Goal: Navigation & Orientation: Find specific page/section

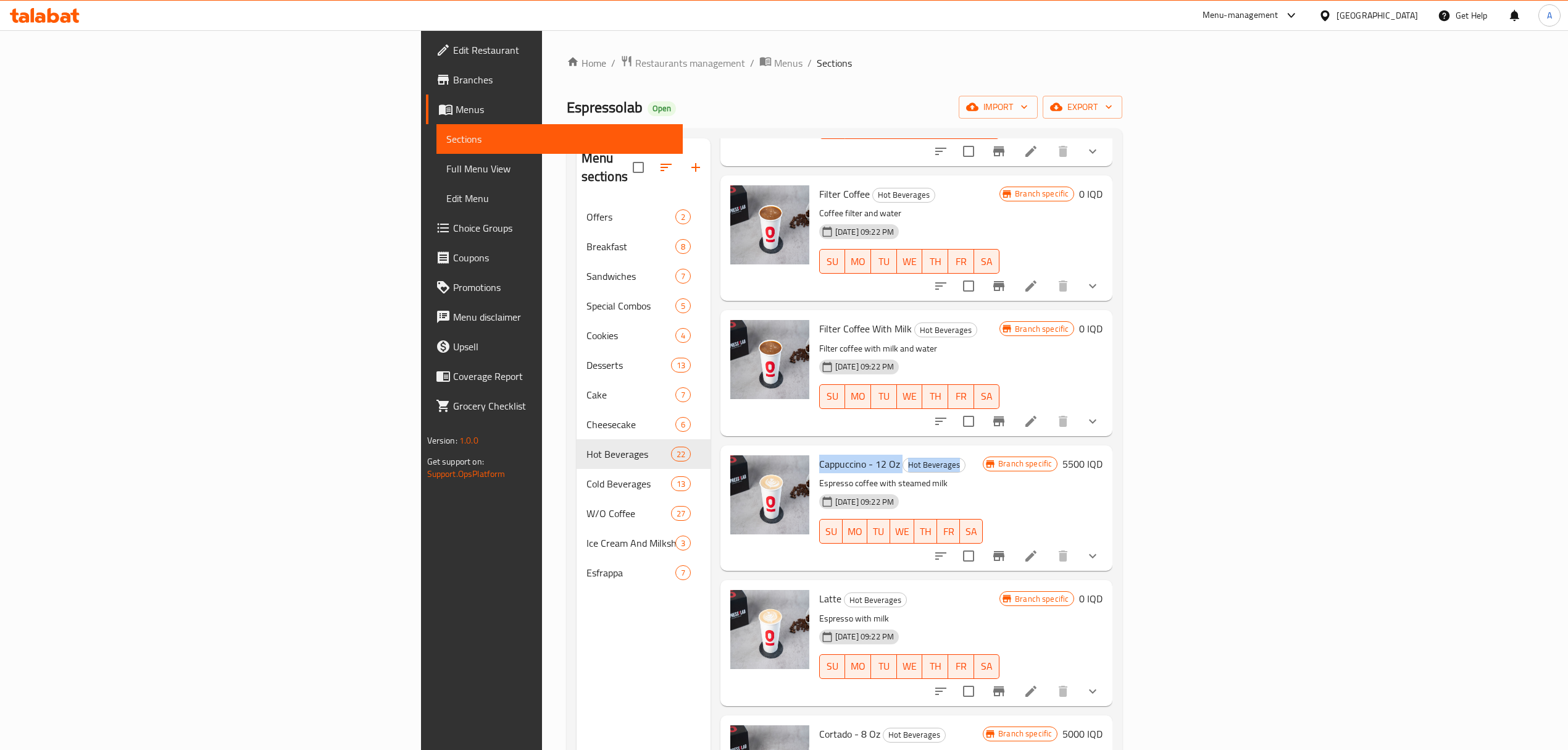
scroll to position [823, 0]
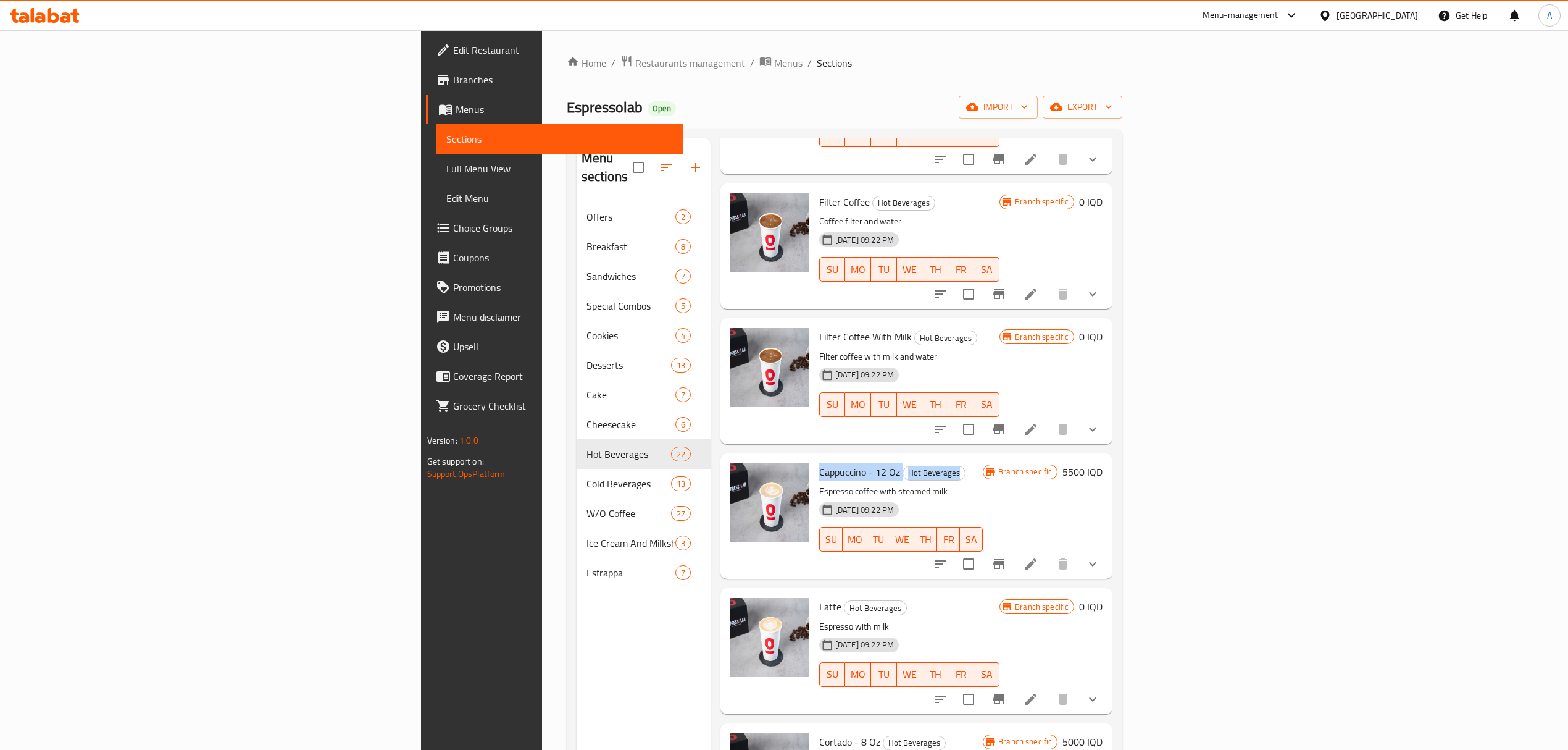
click at [819, 463] on span "Cappuccino - 12 Oz" at bounding box center [860, 472] width 81 height 19
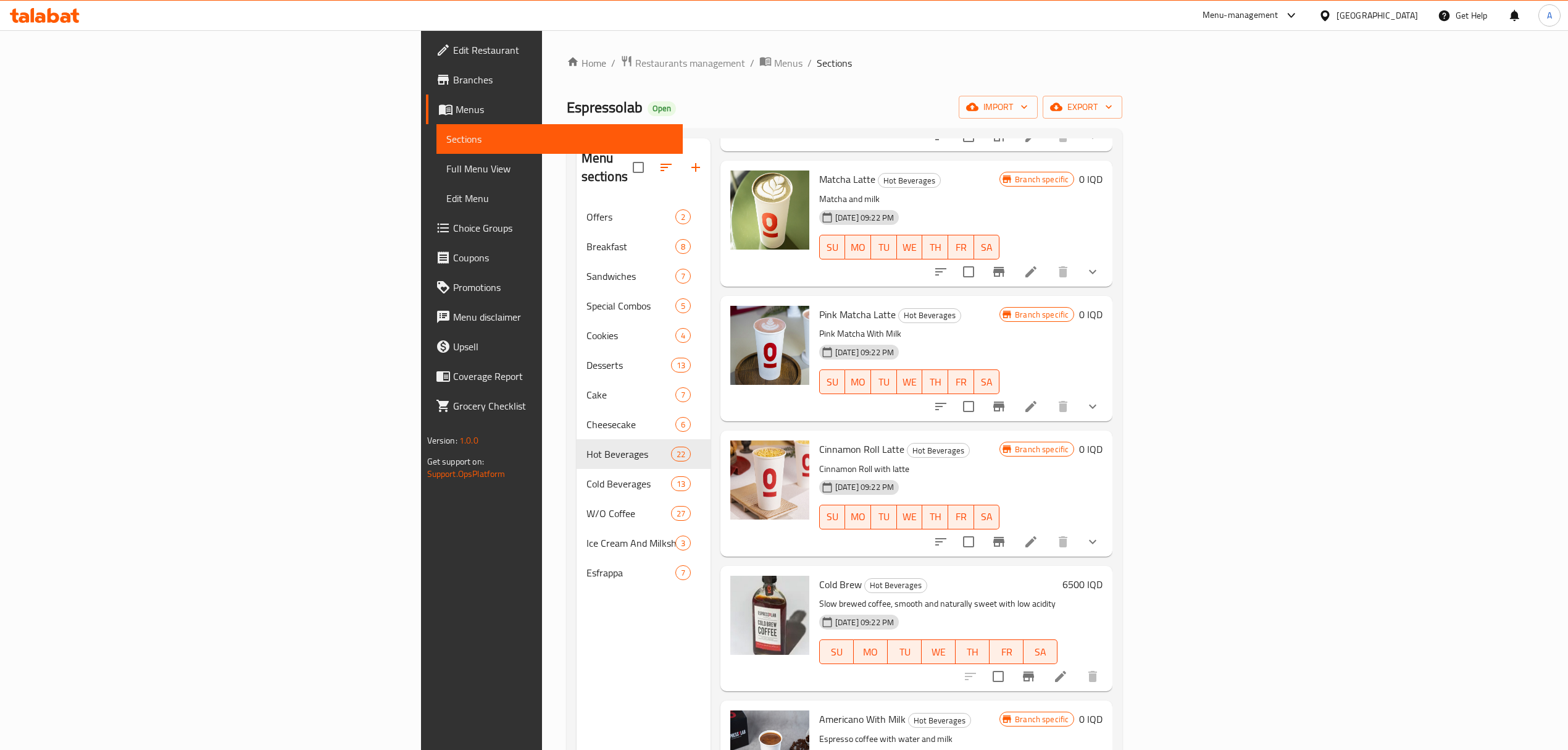
scroll to position [0, 0]
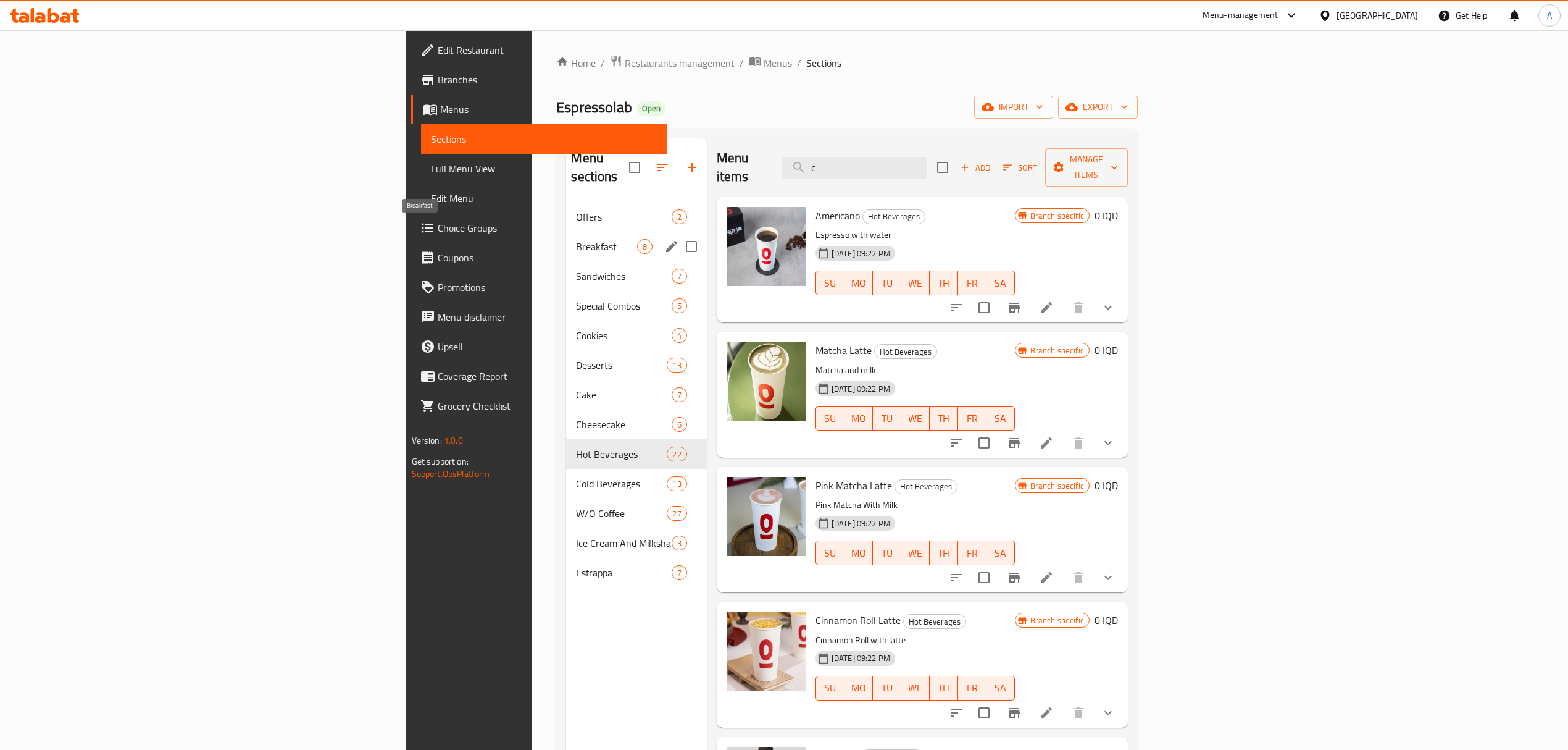
click at [576, 209] on span "Offers" at bounding box center [623, 217] width 95 height 15
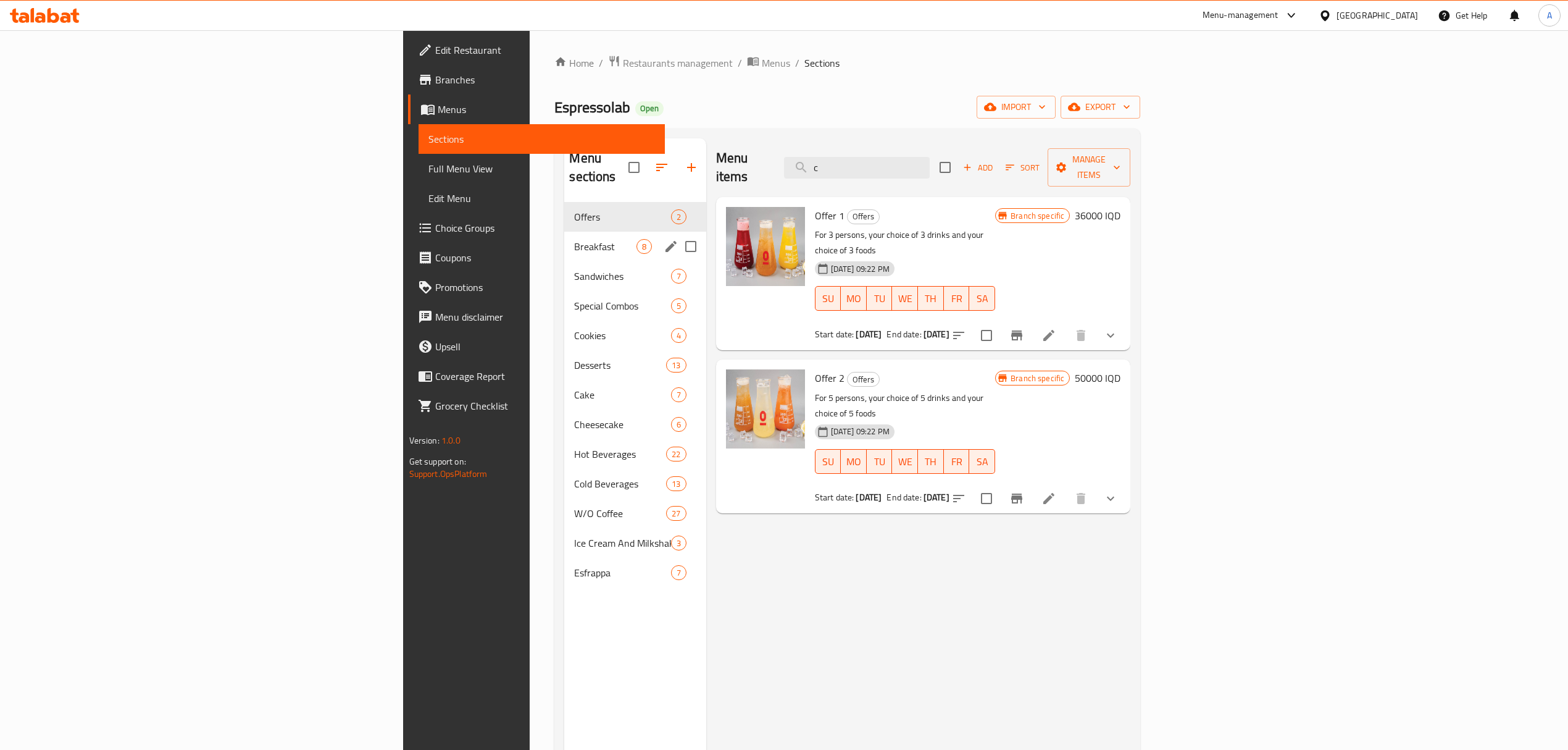
click at [574, 239] on span "Breakfast" at bounding box center [605, 247] width 62 height 15
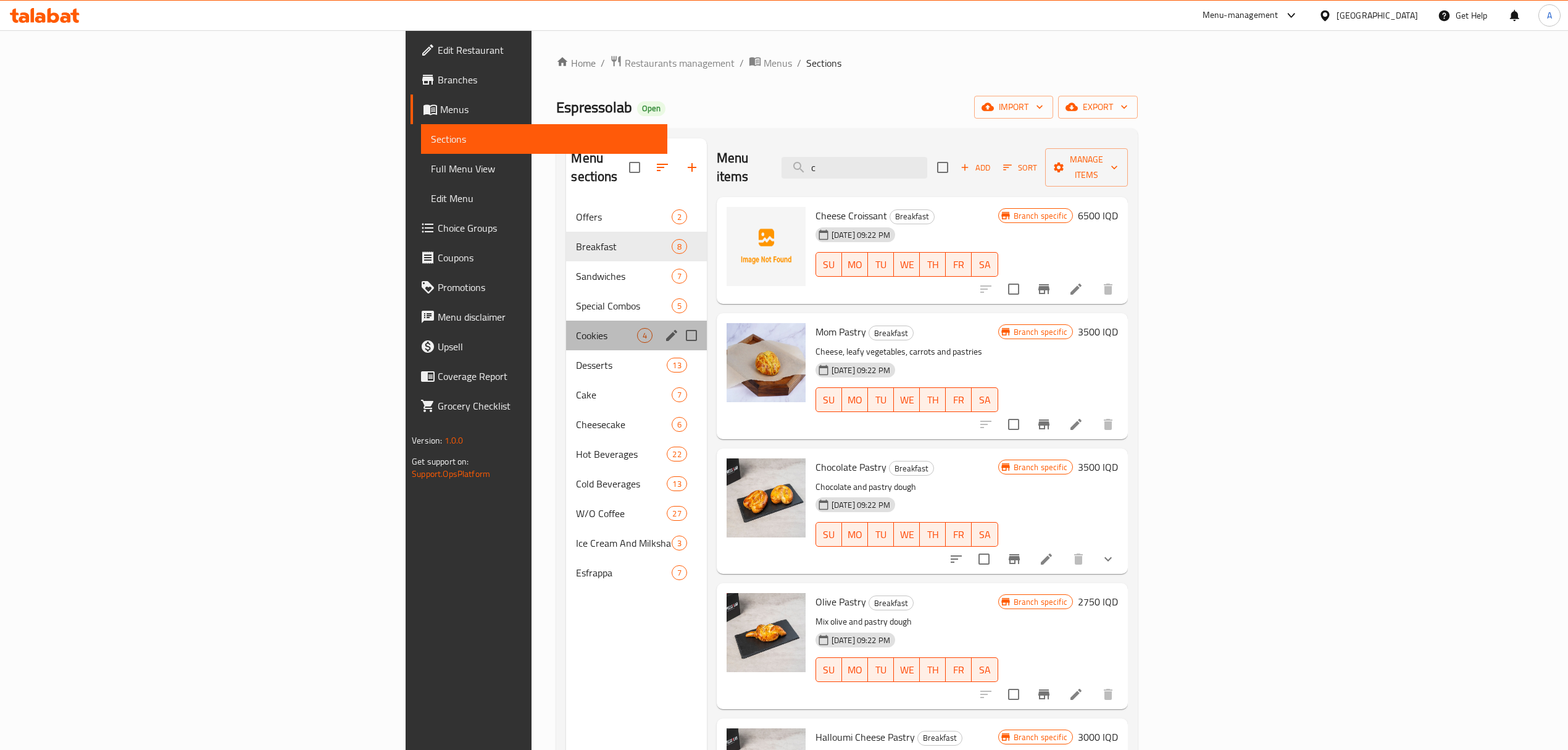
click at [566, 328] on div "Cookies 4" at bounding box center [636, 335] width 140 height 30
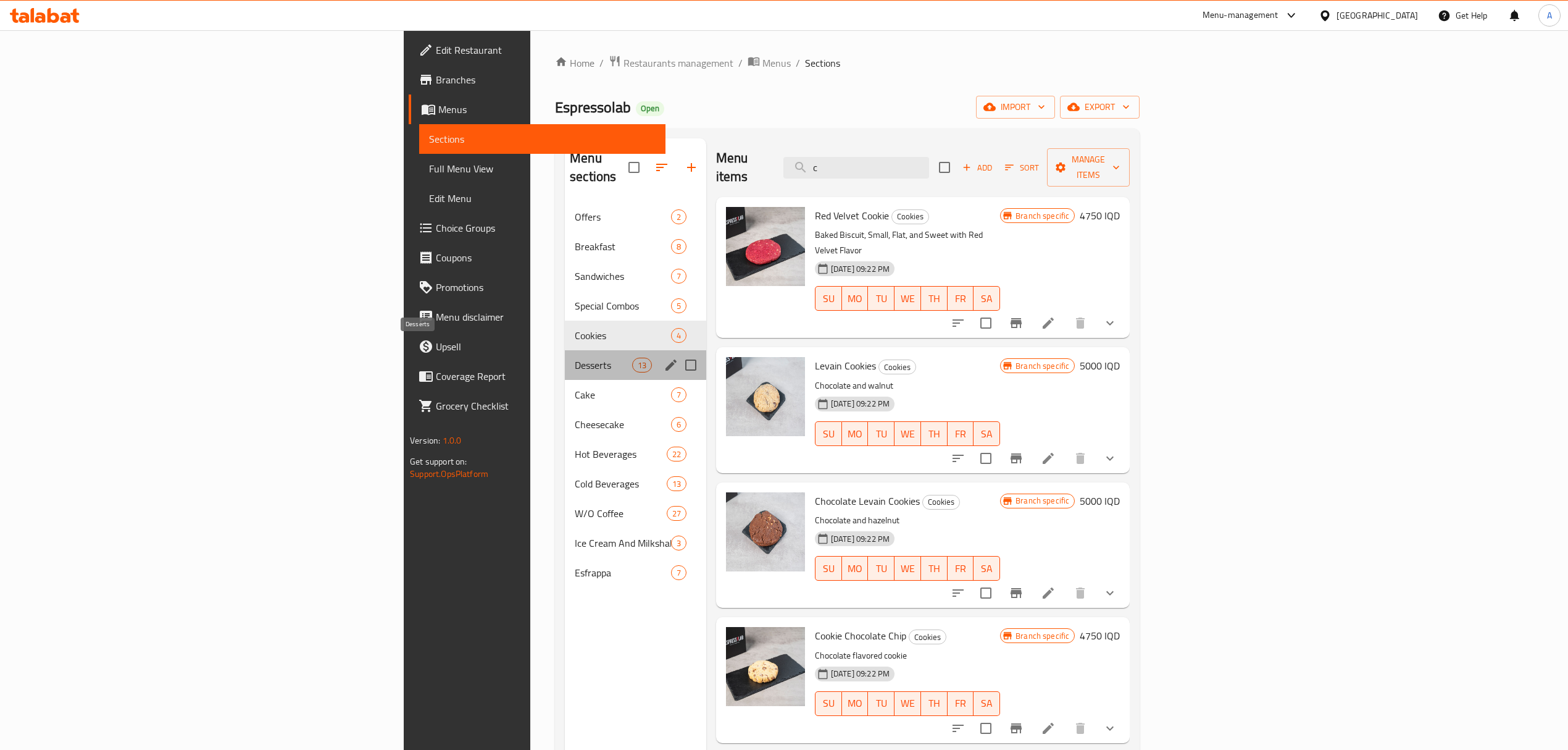
click at [575, 358] on span "Desserts" at bounding box center [603, 365] width 58 height 15
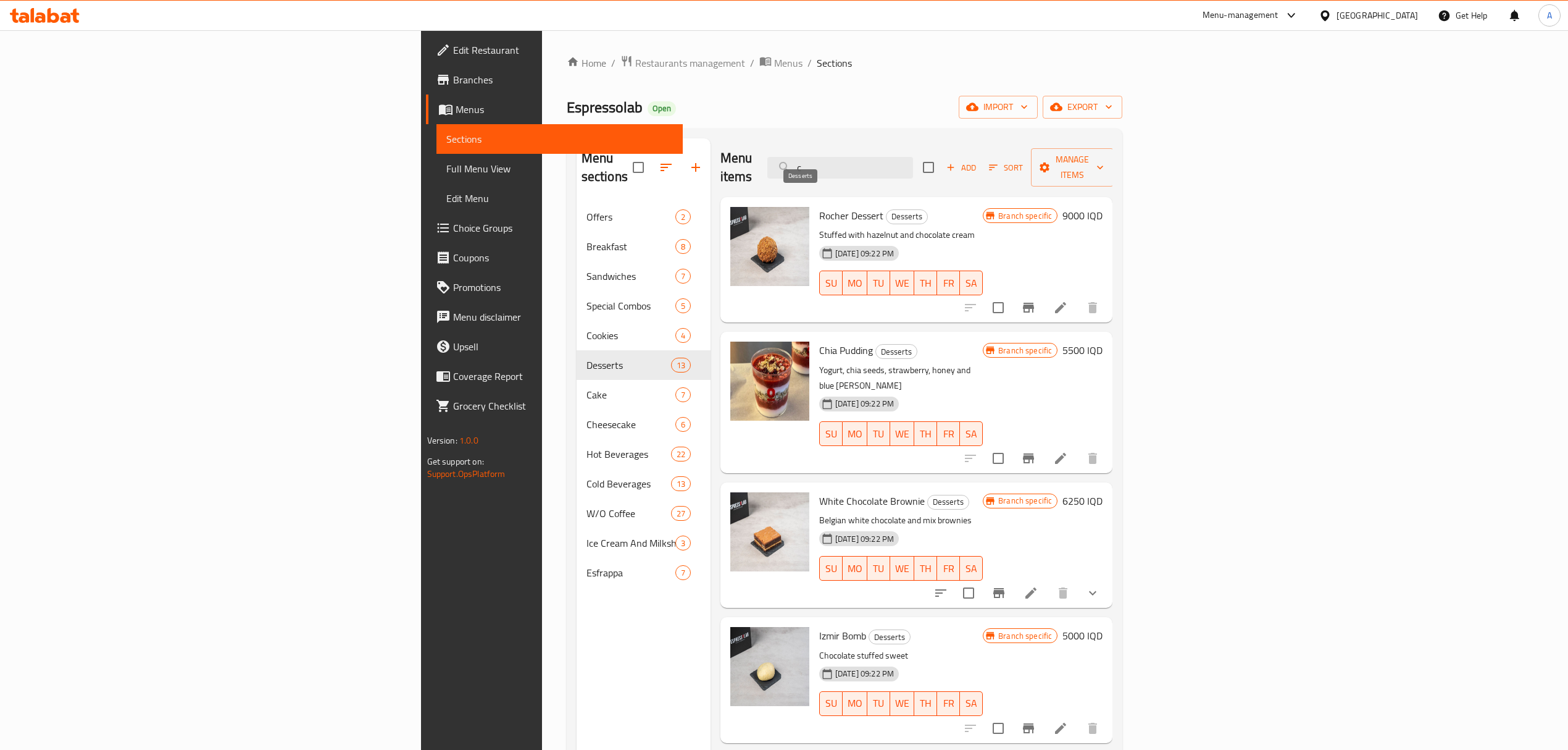
click at [886, 209] on span "Desserts" at bounding box center [906, 216] width 41 height 14
copy span "Desserts"
